Goal: Task Accomplishment & Management: Manage account settings

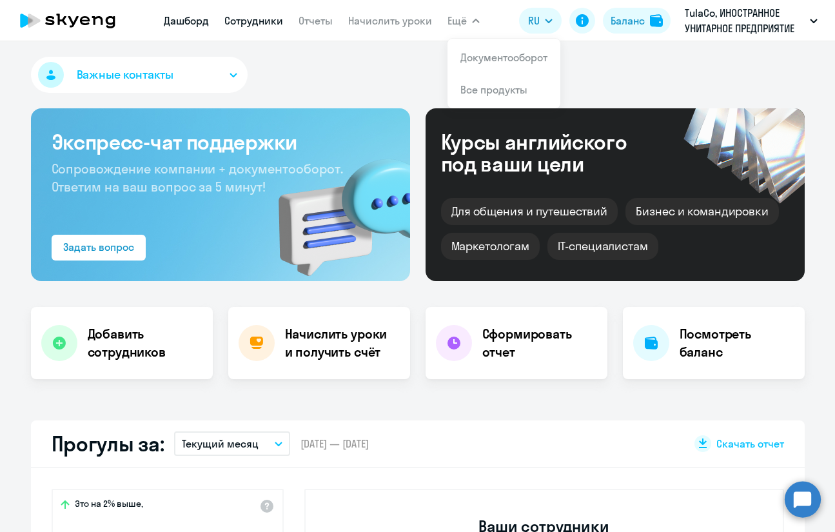
click at [261, 20] on link "Сотрудники" at bounding box center [253, 20] width 59 height 13
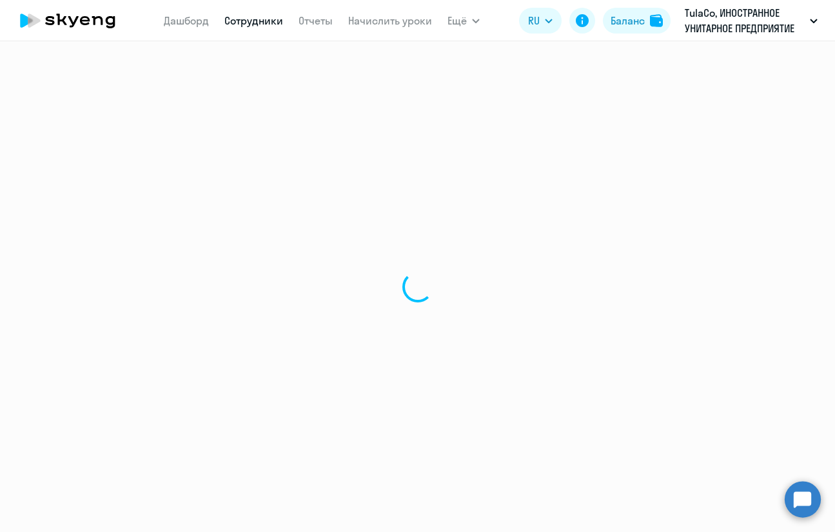
select select "30"
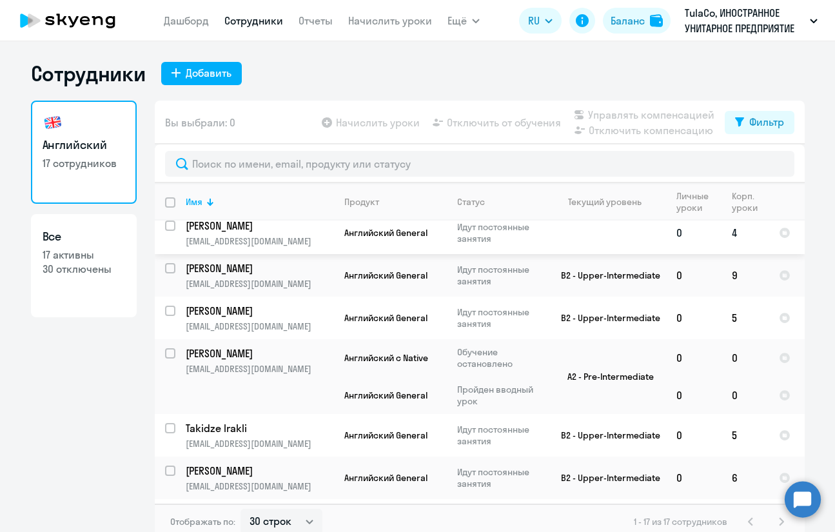
scroll to position [115, 0]
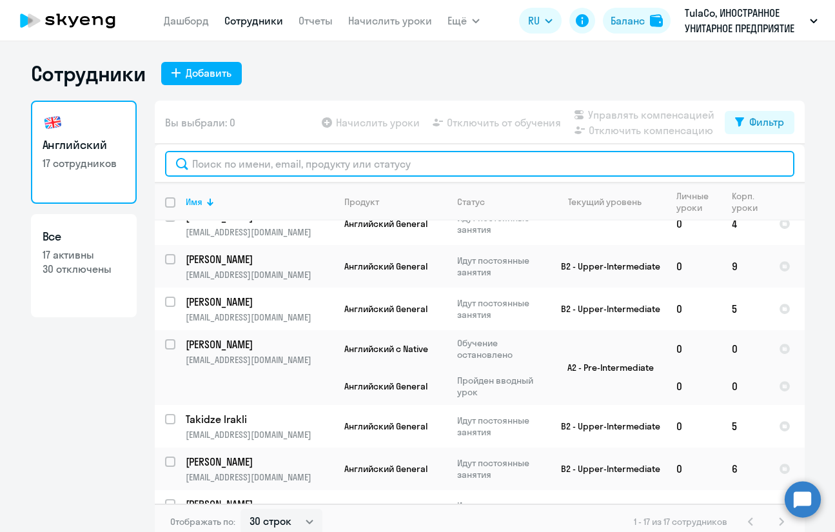
click at [288, 166] on input "text" at bounding box center [479, 164] width 629 height 26
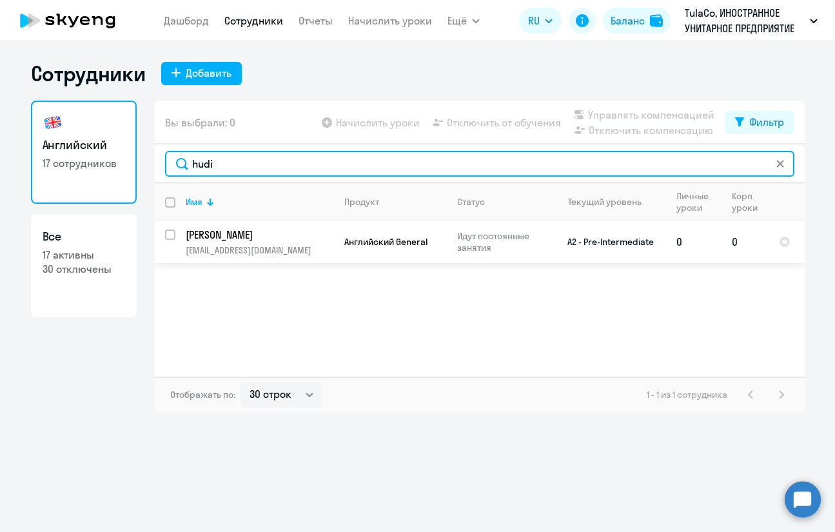
type input "hudi"
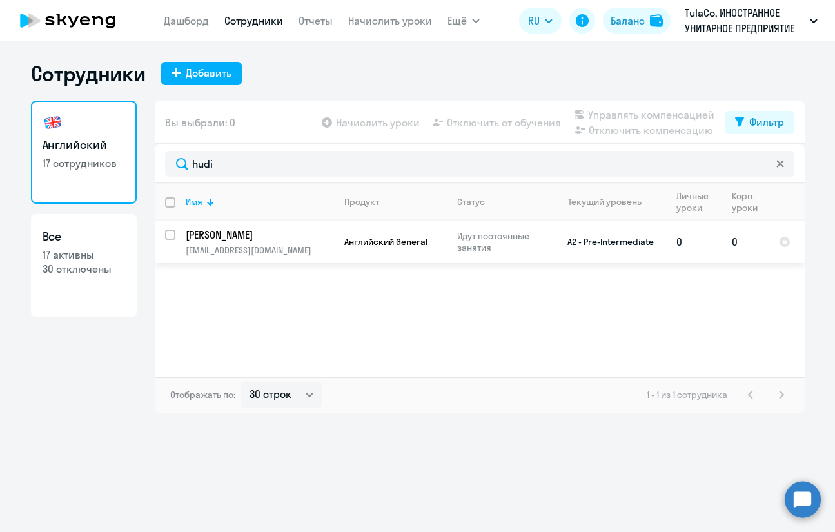
click at [271, 242] on td "[PERSON_NAME] [PERSON_NAME][EMAIL_ADDRESS][DOMAIN_NAME]" at bounding box center [254, 242] width 159 height 43
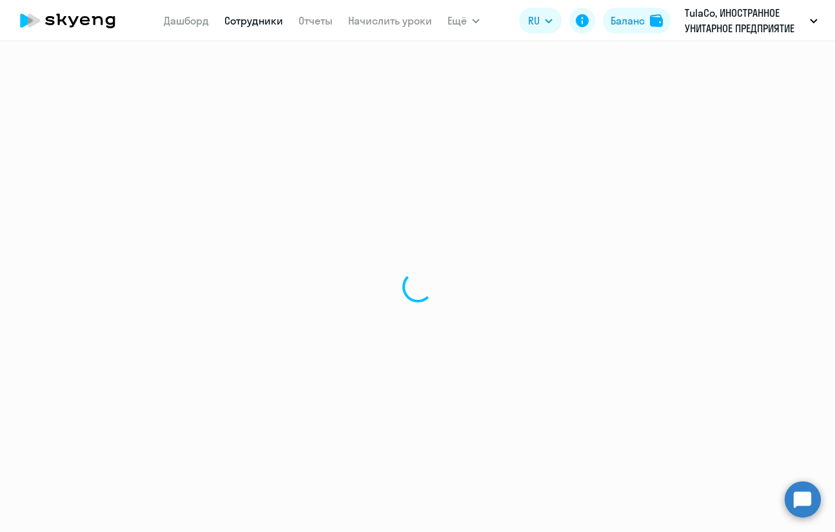
select select "english"
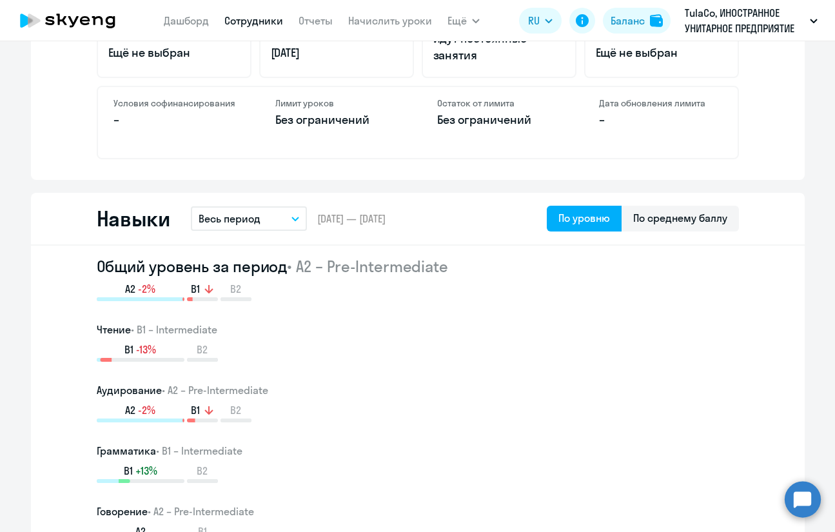
scroll to position [567, 0]
click at [279, 222] on button "Весь период" at bounding box center [249, 219] width 116 height 25
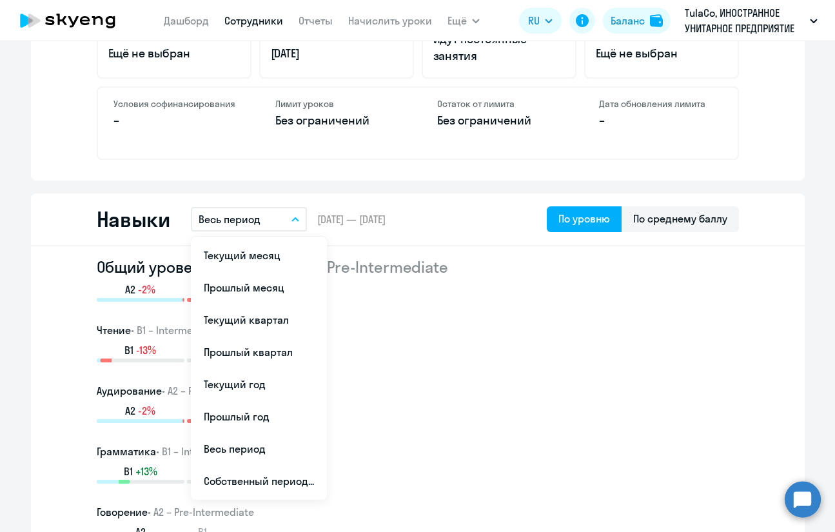
click at [279, 222] on button "Весь период" at bounding box center [249, 219] width 116 height 25
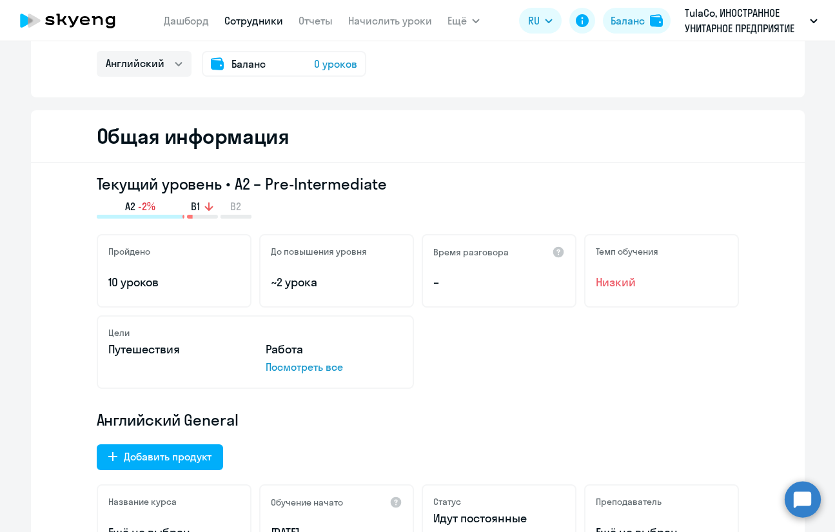
scroll to position [0, 0]
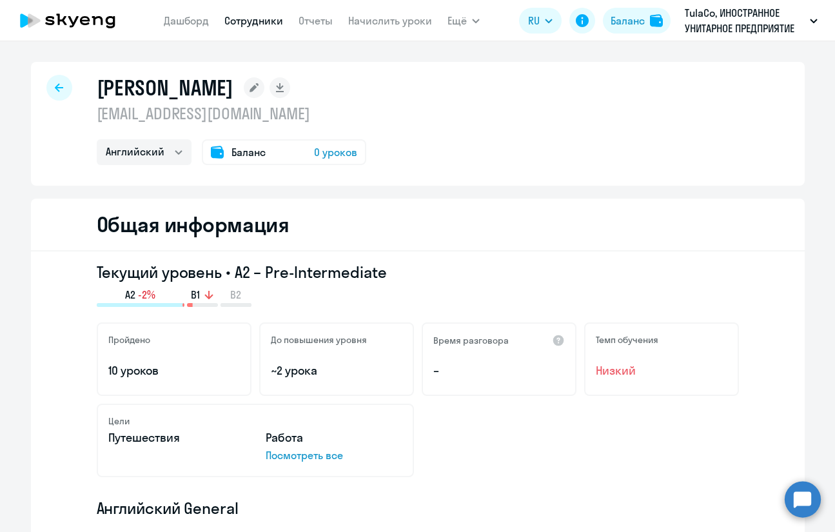
click at [48, 79] on div at bounding box center [59, 88] width 26 height 26
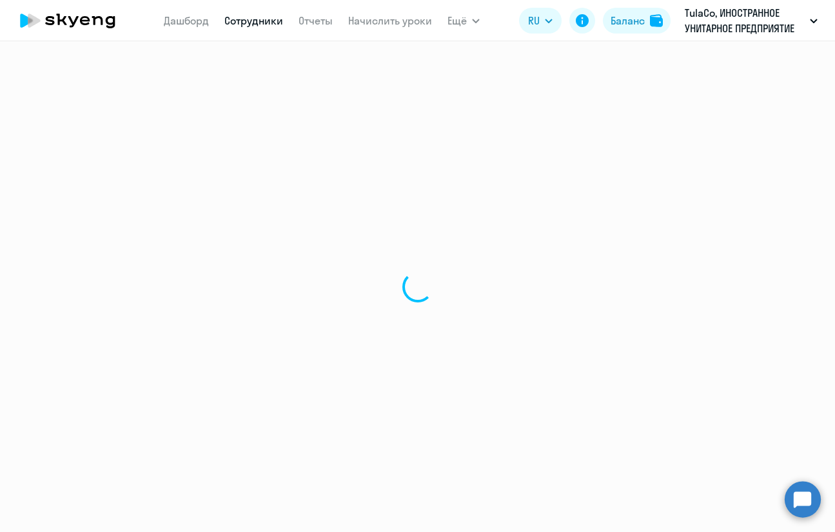
select select "30"
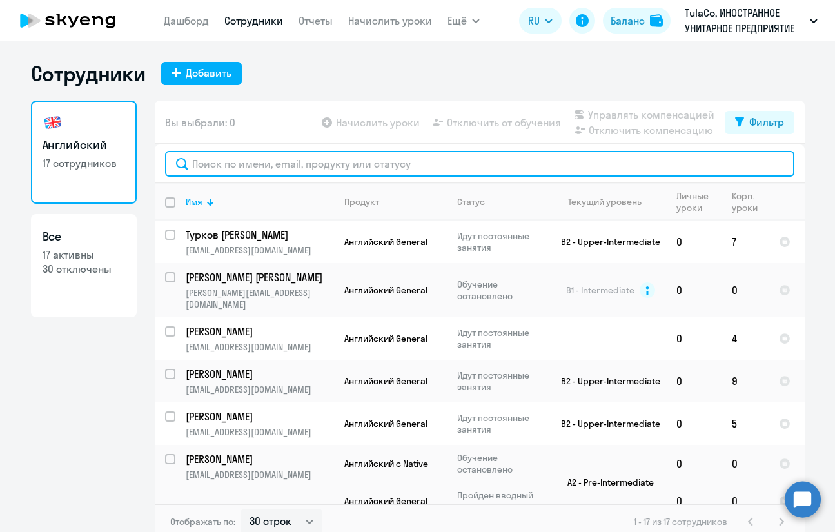
click at [268, 164] on input "text" at bounding box center [479, 164] width 629 height 26
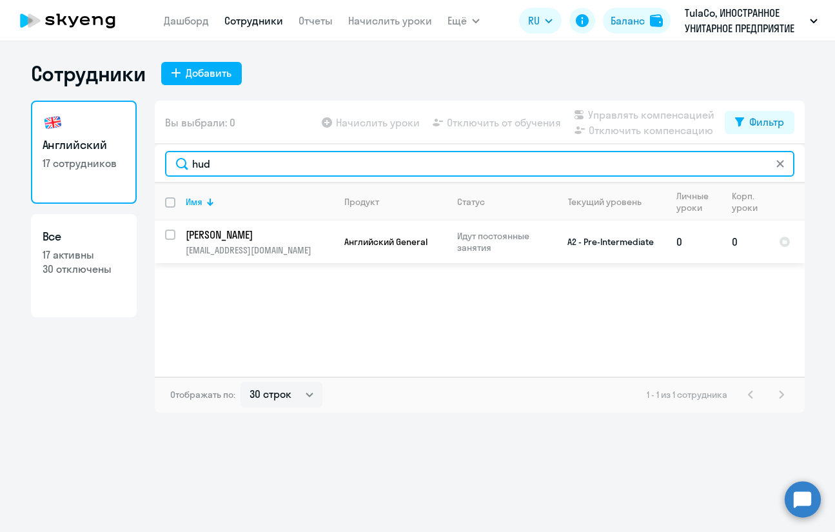
type input "hud"
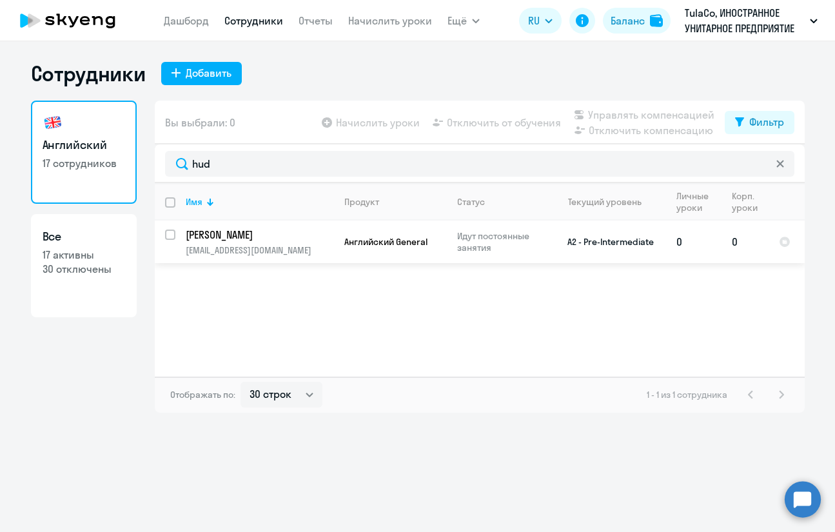
click at [172, 235] on input "select row 20462701" at bounding box center [178, 243] width 26 height 26
checkbox input "true"
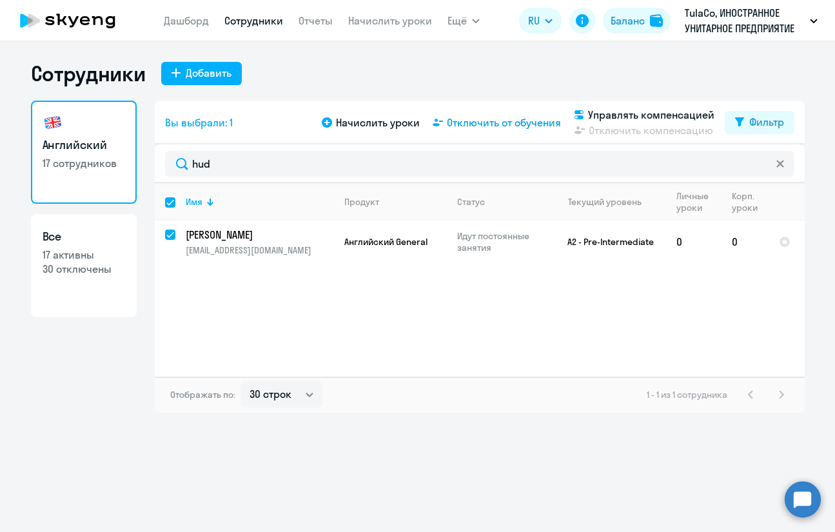
click at [498, 122] on span "Отключить от обучения" at bounding box center [504, 122] width 114 height 15
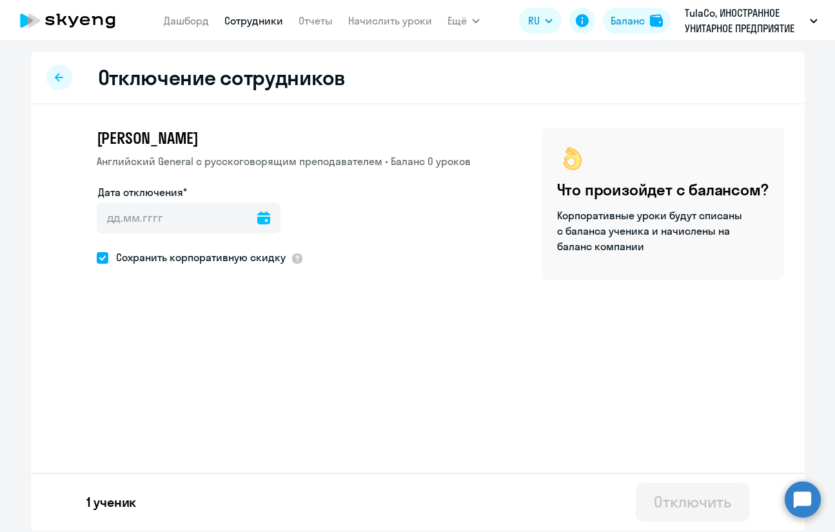
click at [257, 223] on icon at bounding box center [263, 217] width 13 height 13
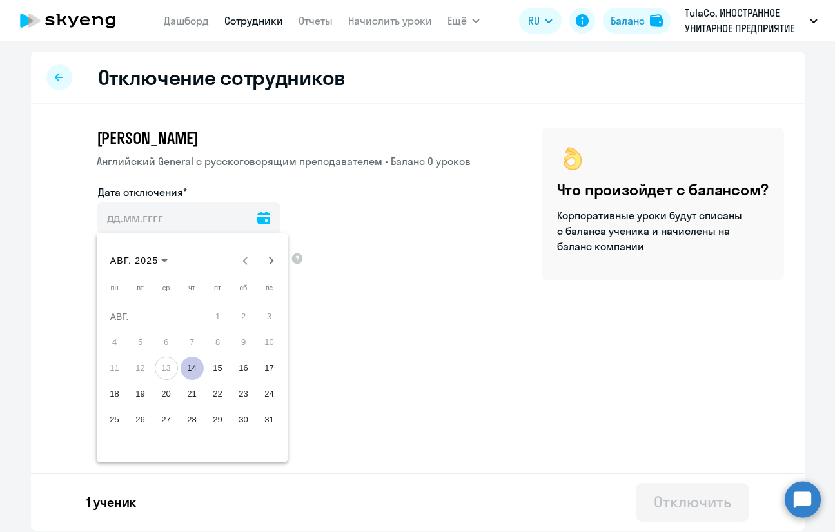
click at [190, 368] on span "14" at bounding box center [192, 368] width 23 height 23
type input "[DATE]"
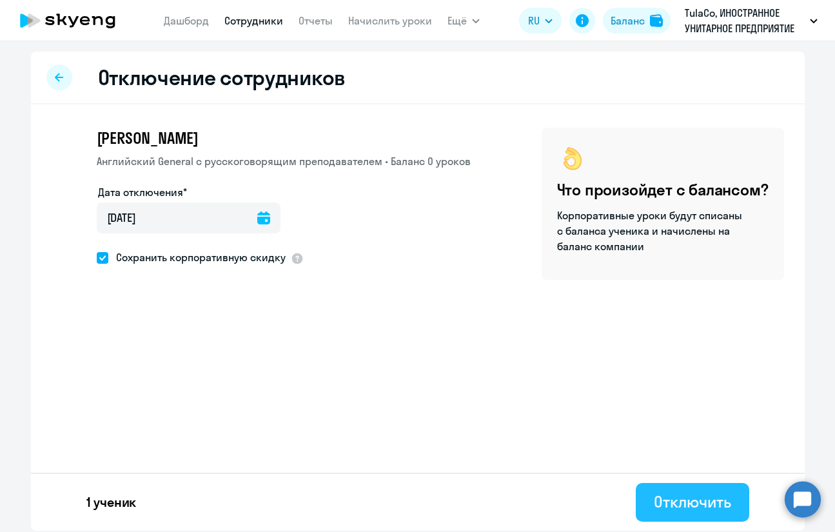
click at [684, 511] on div "Отключить" at bounding box center [692, 501] width 77 height 21
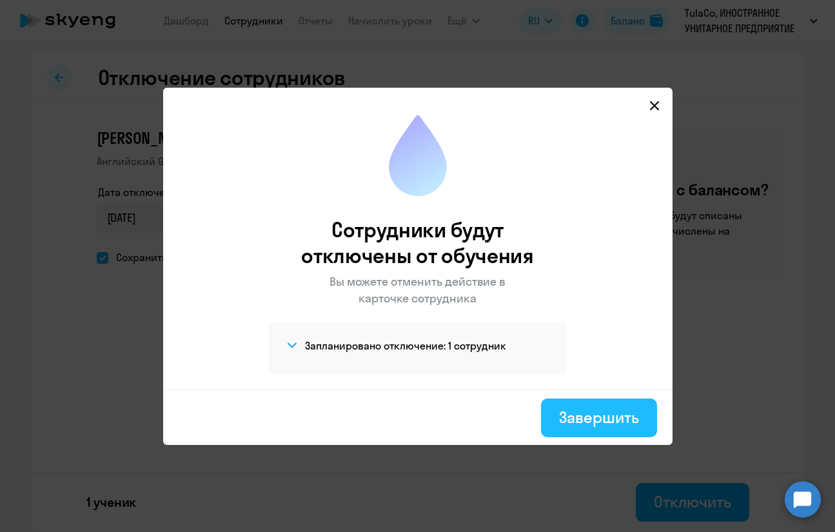
click at [571, 427] on button "Завершить" at bounding box center [598, 417] width 115 height 39
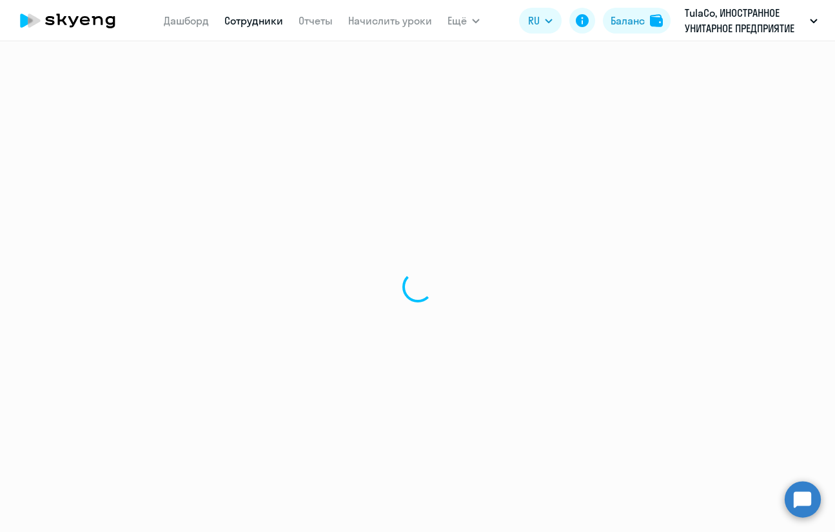
select select "30"
